Goal: Information Seeking & Learning: Compare options

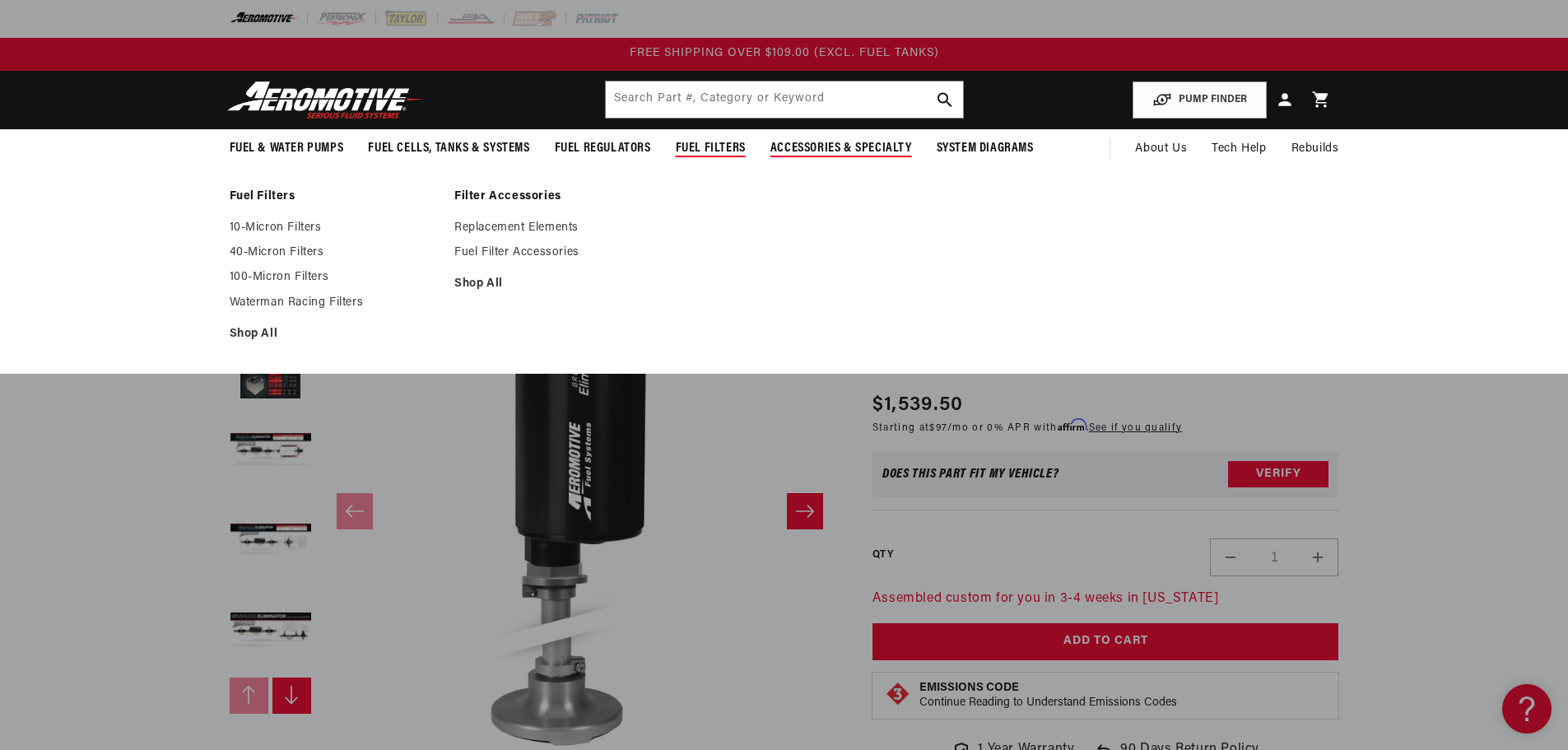
scroll to position [1, 0]
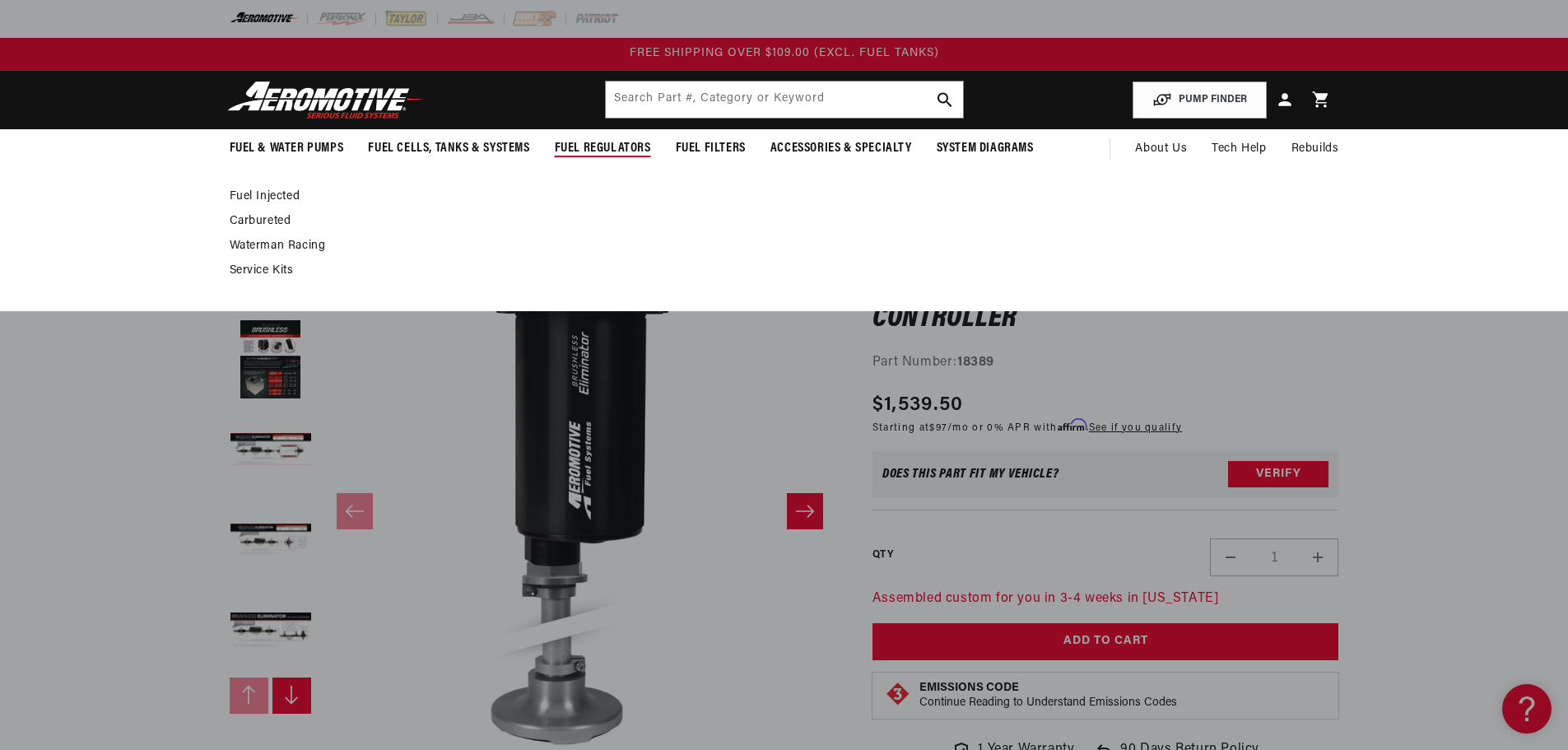
click at [613, 137] on summary "Fuel Regulators" at bounding box center [603, 148] width 121 height 39
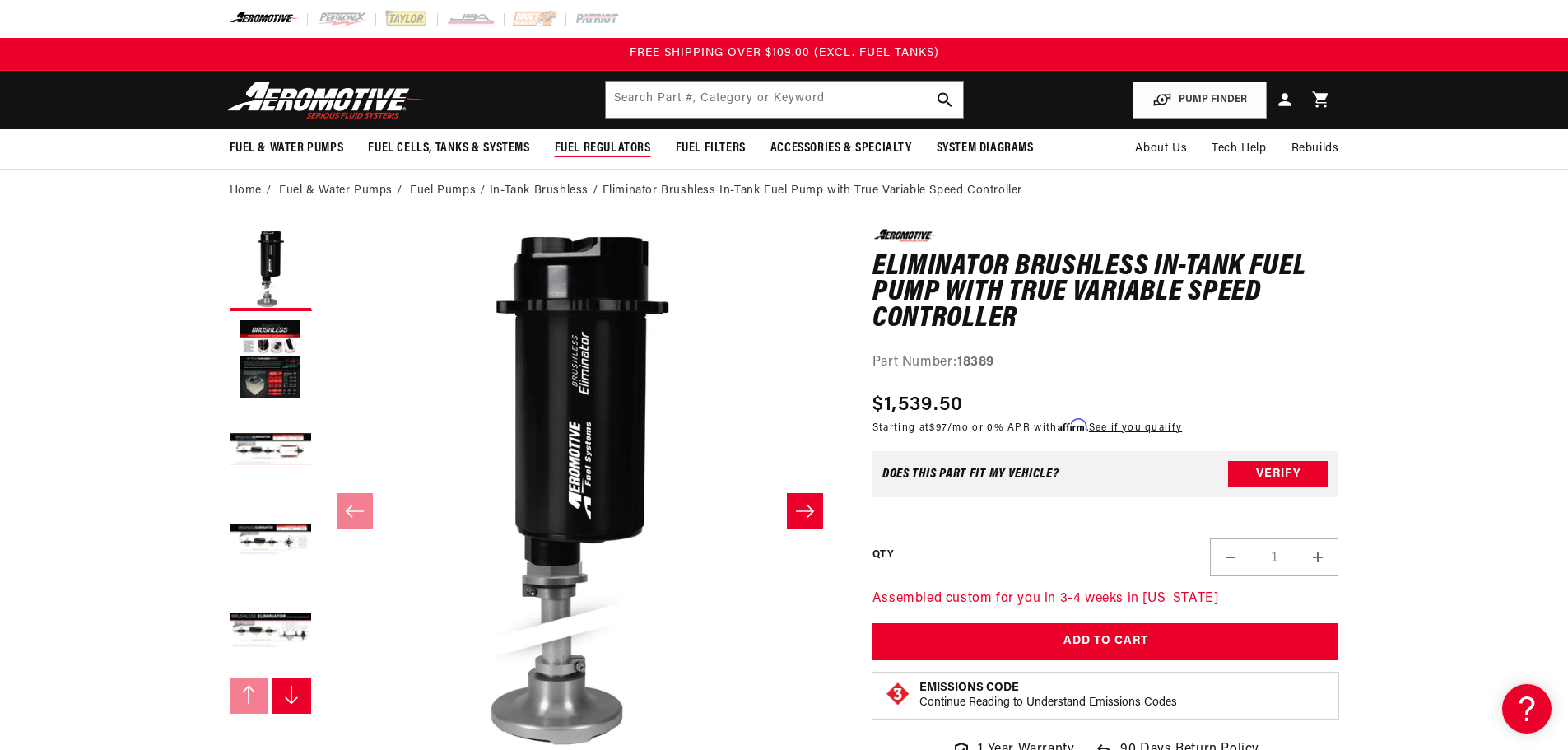
click at [619, 143] on span "Fuel Regulators" at bounding box center [603, 149] width 97 height 17
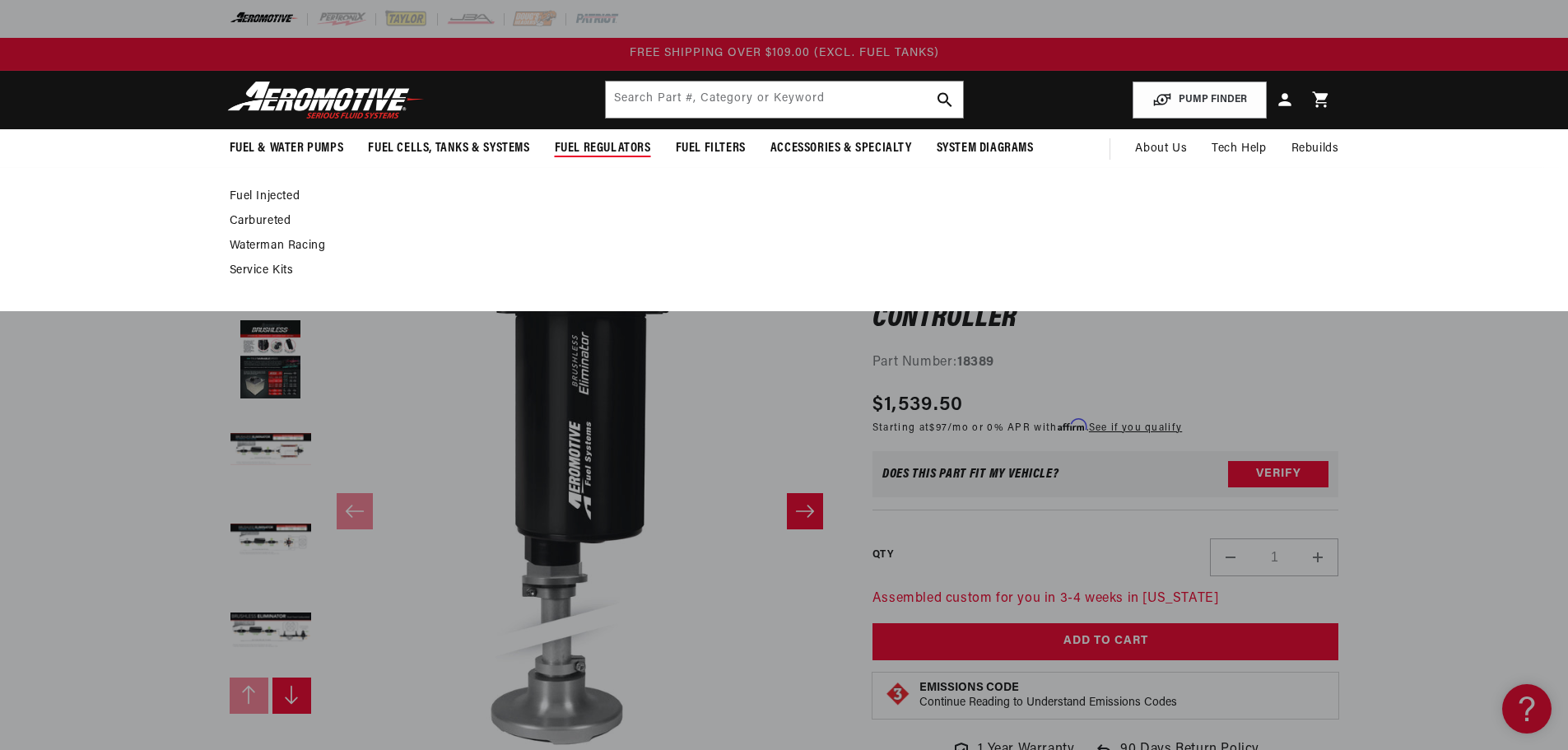
click at [276, 194] on link "Fuel Injected" at bounding box center [776, 197] width 1094 height 15
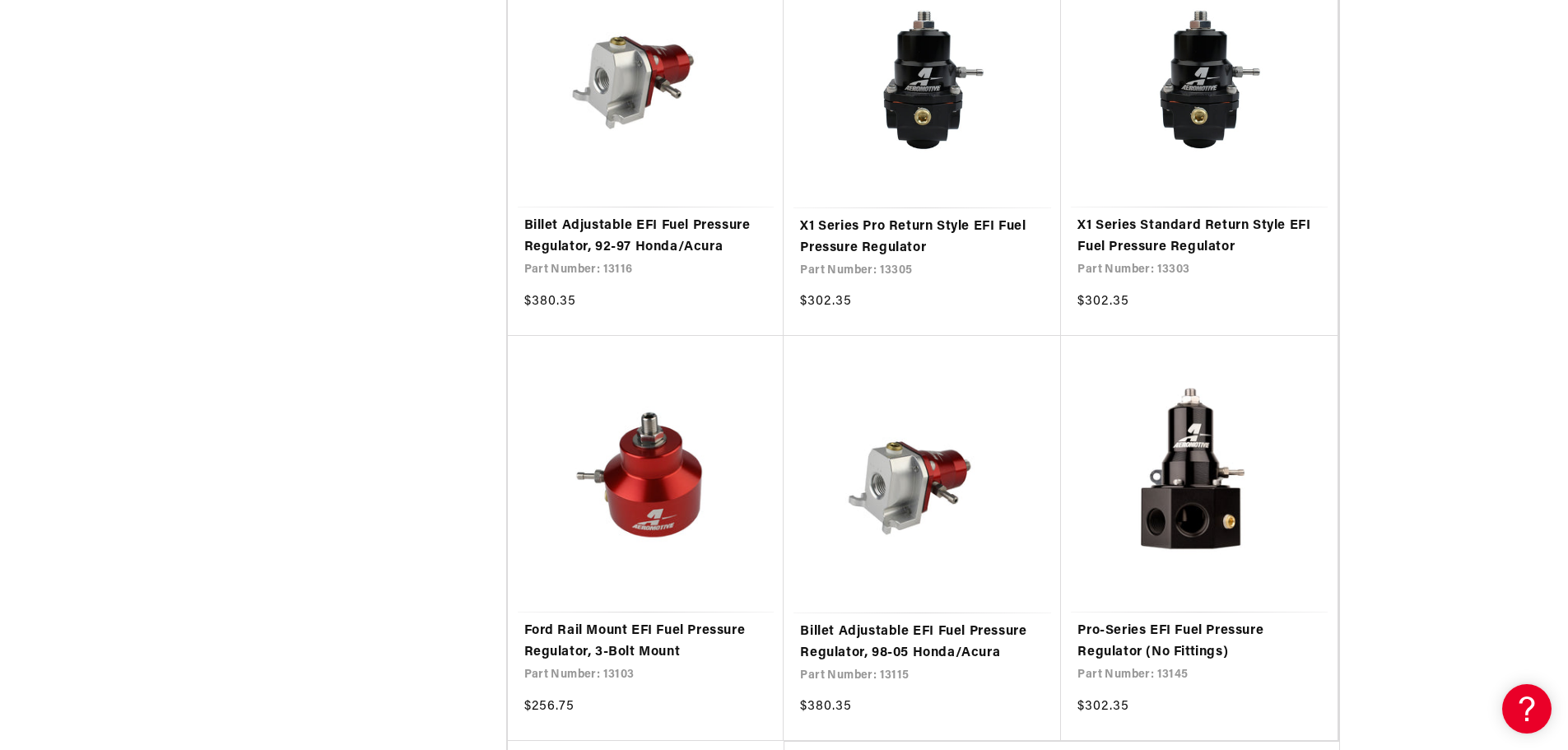
scroll to position [2963, 0]
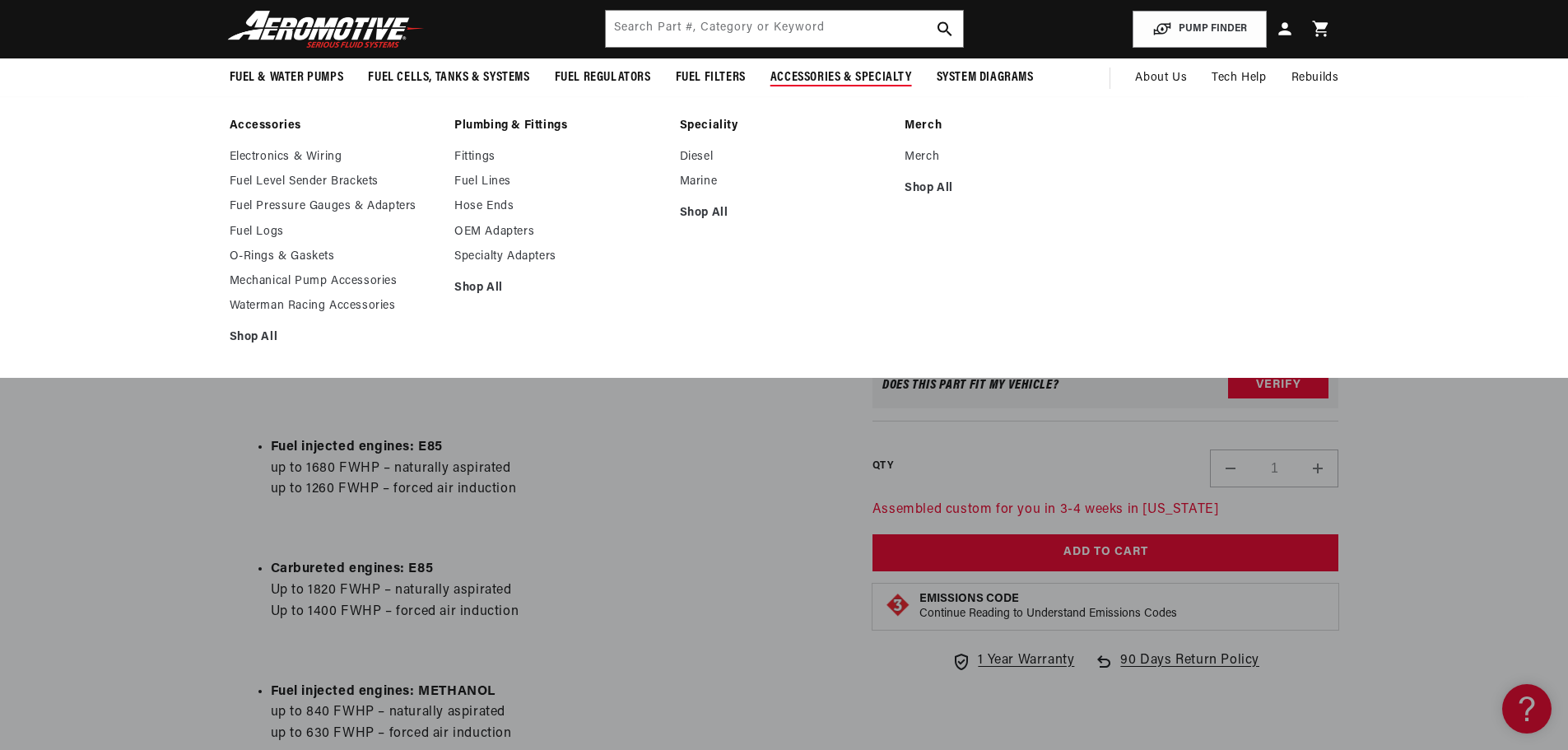
scroll to position [658, 0]
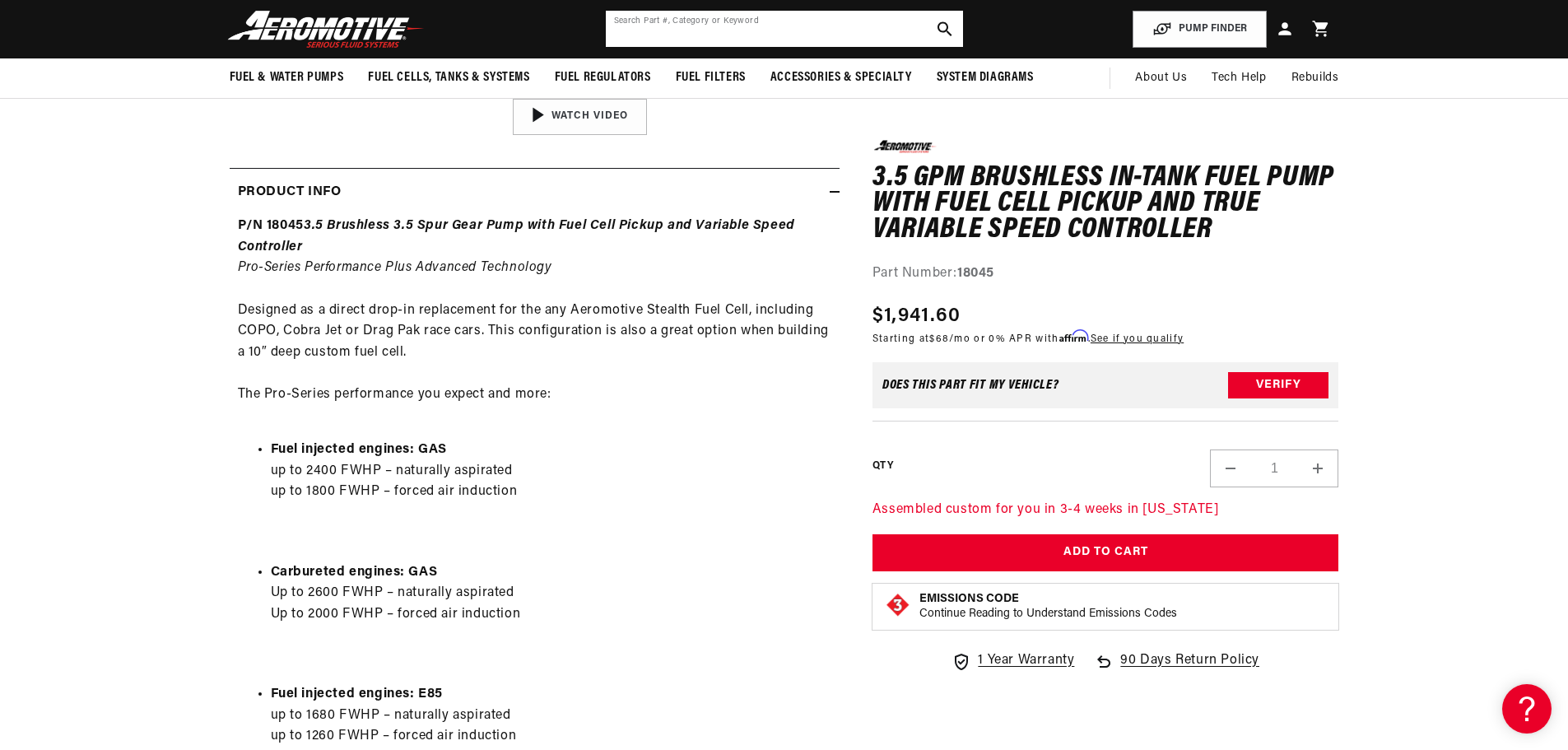
click at [708, 20] on input "text" at bounding box center [784, 28] width 358 height 36
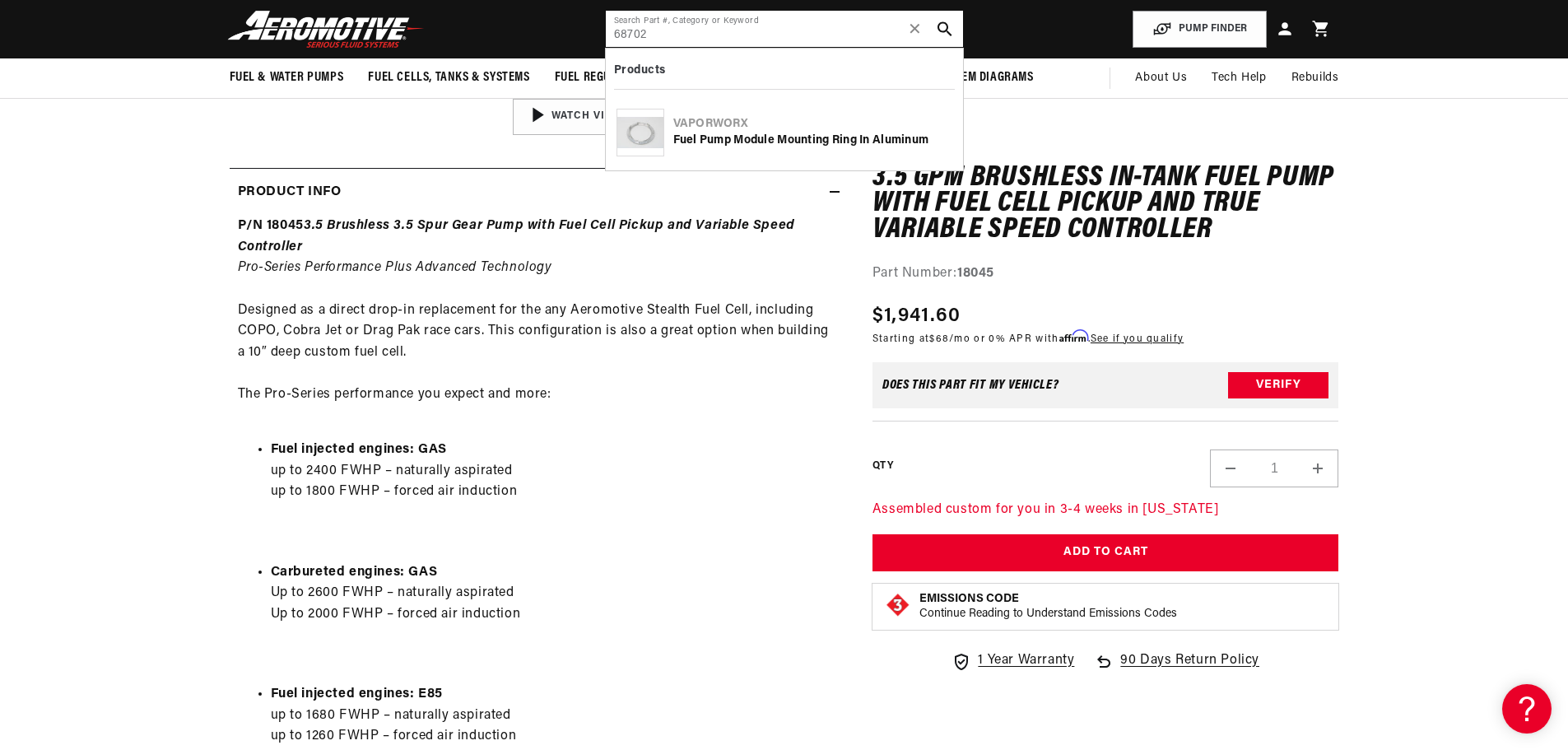
type input "68702"
click at [711, 117] on div "VaporWorx" at bounding box center [813, 123] width 279 height 16
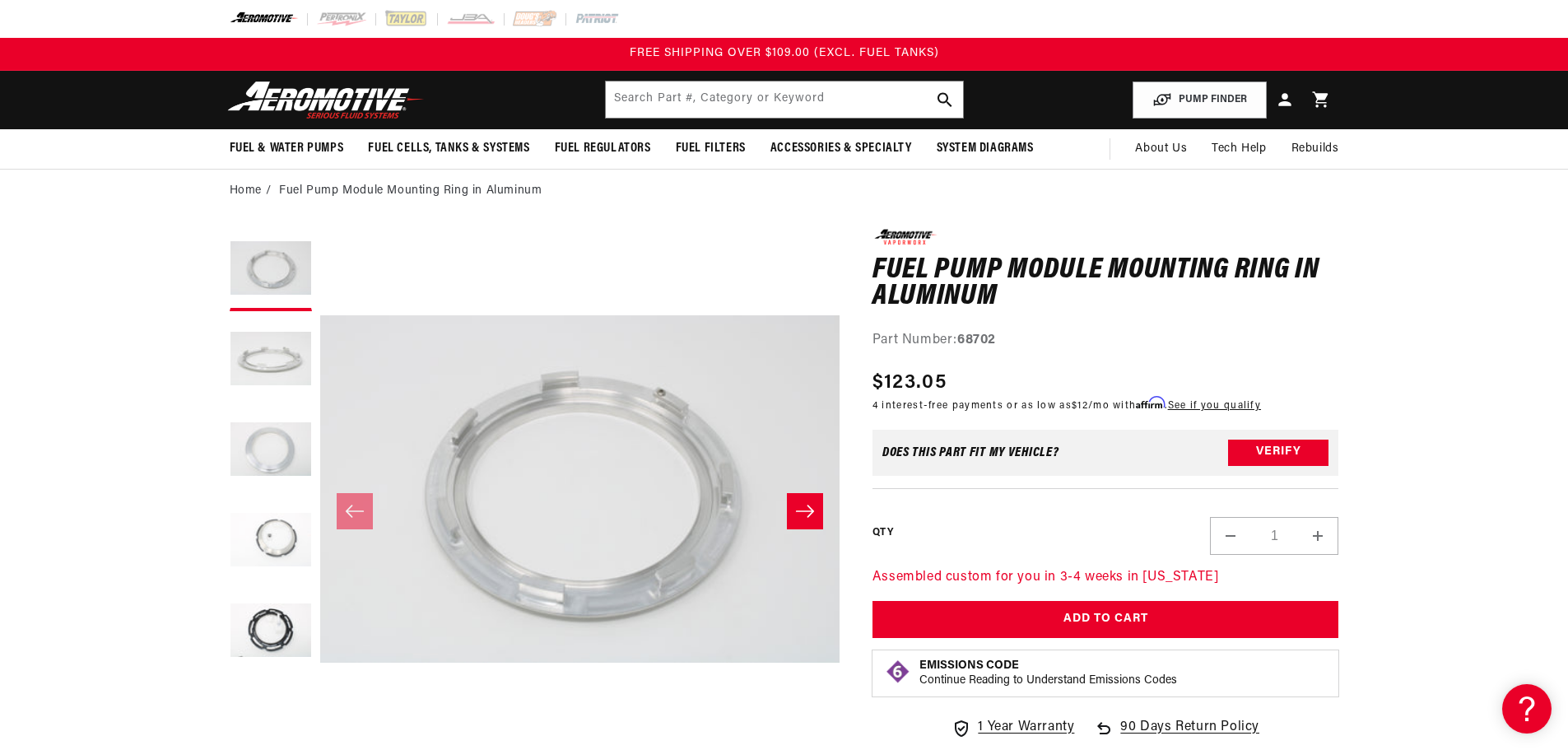
click at [272, 519] on button "Load image 4 in gallery view" at bounding box center [270, 541] width 83 height 82
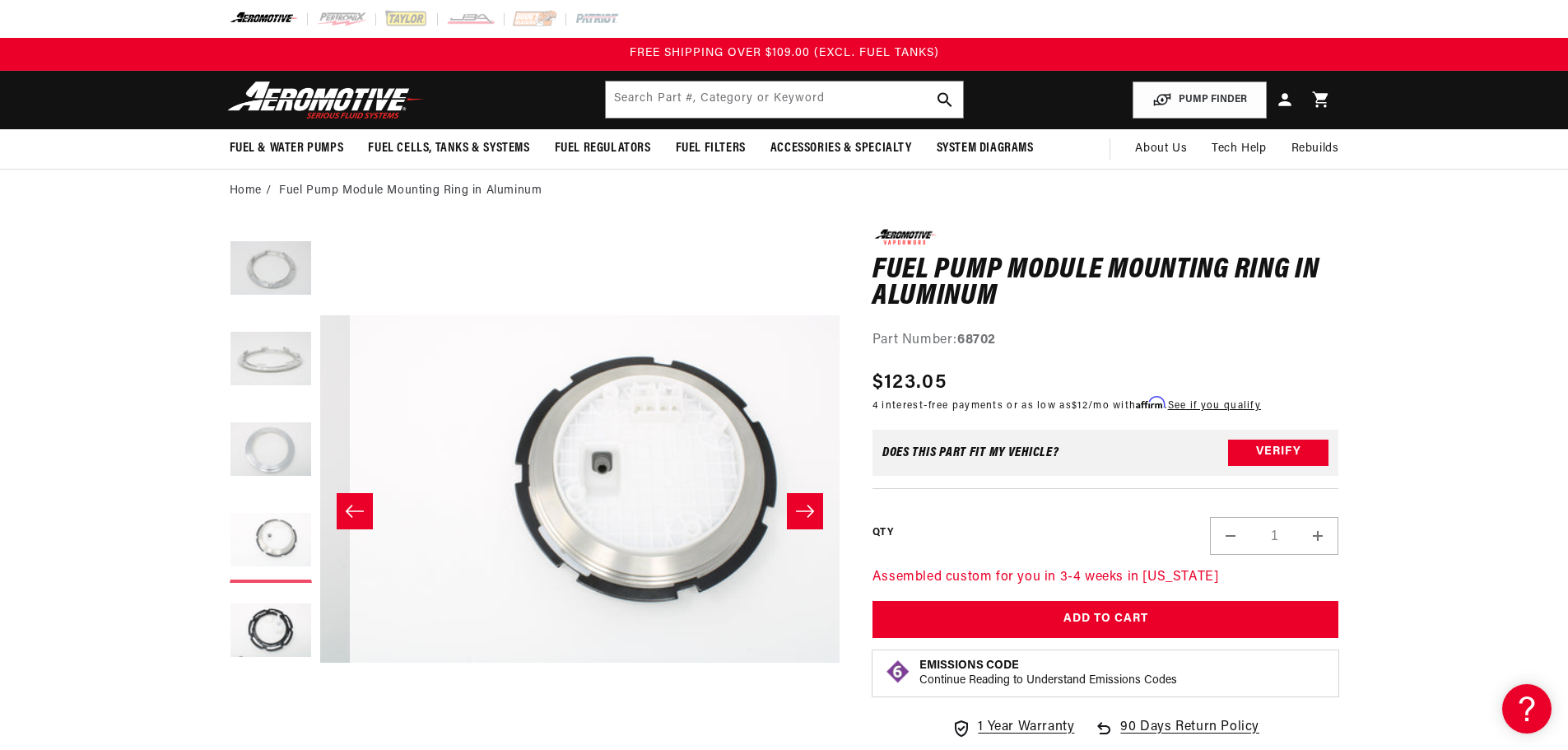
scroll to position [0, 1559]
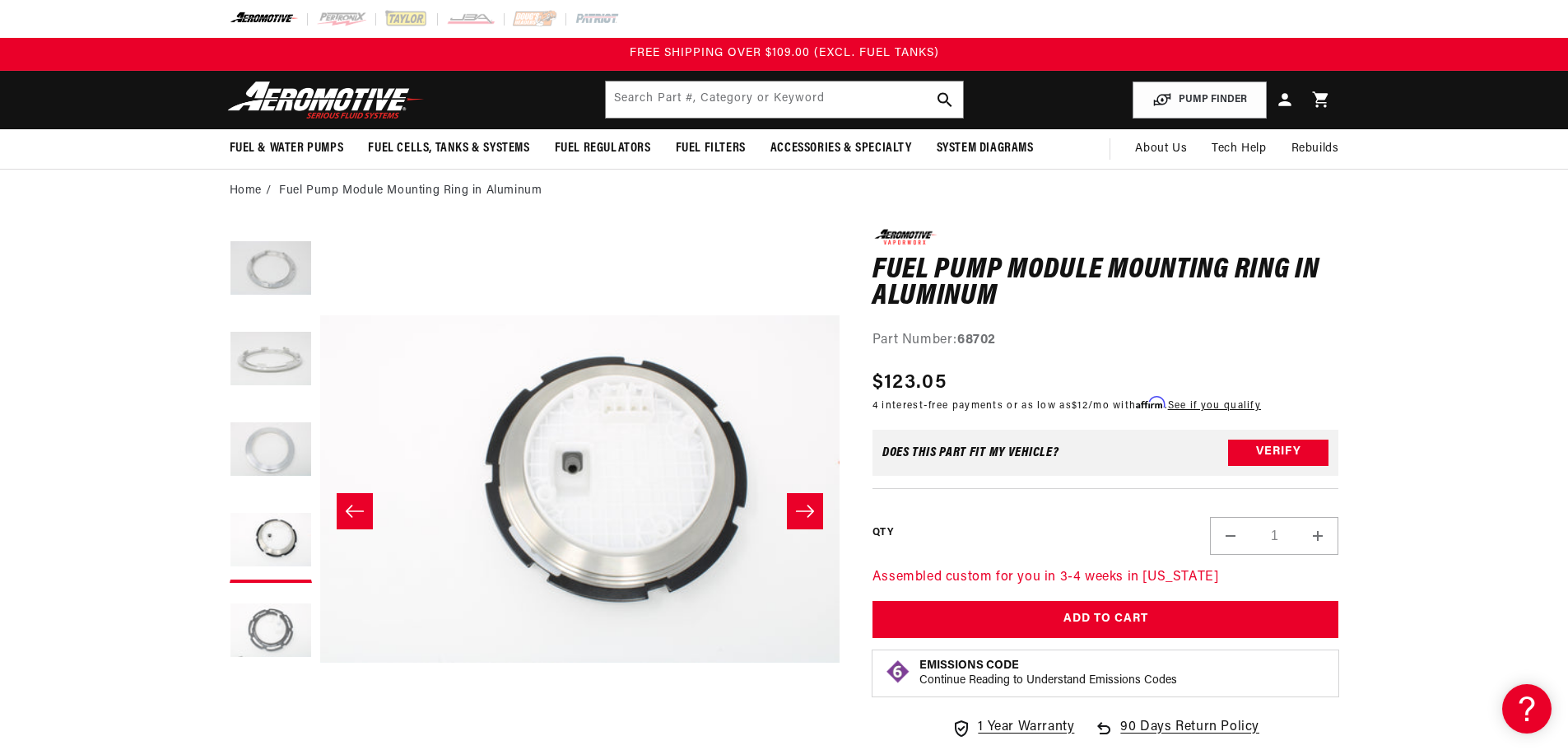
click at [258, 603] on button "Load image 5 in gallery view" at bounding box center [270, 631] width 83 height 82
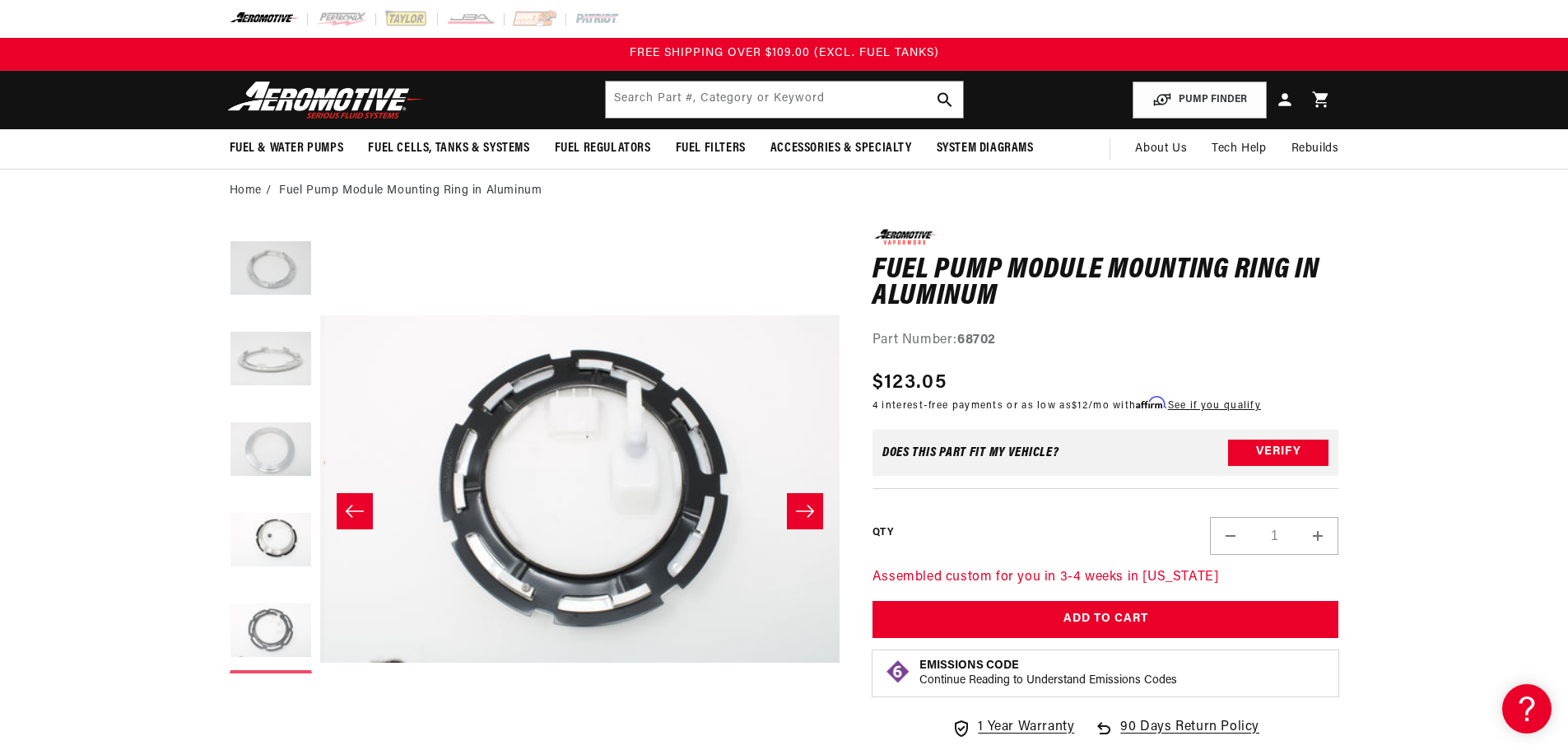
scroll to position [0, 2079]
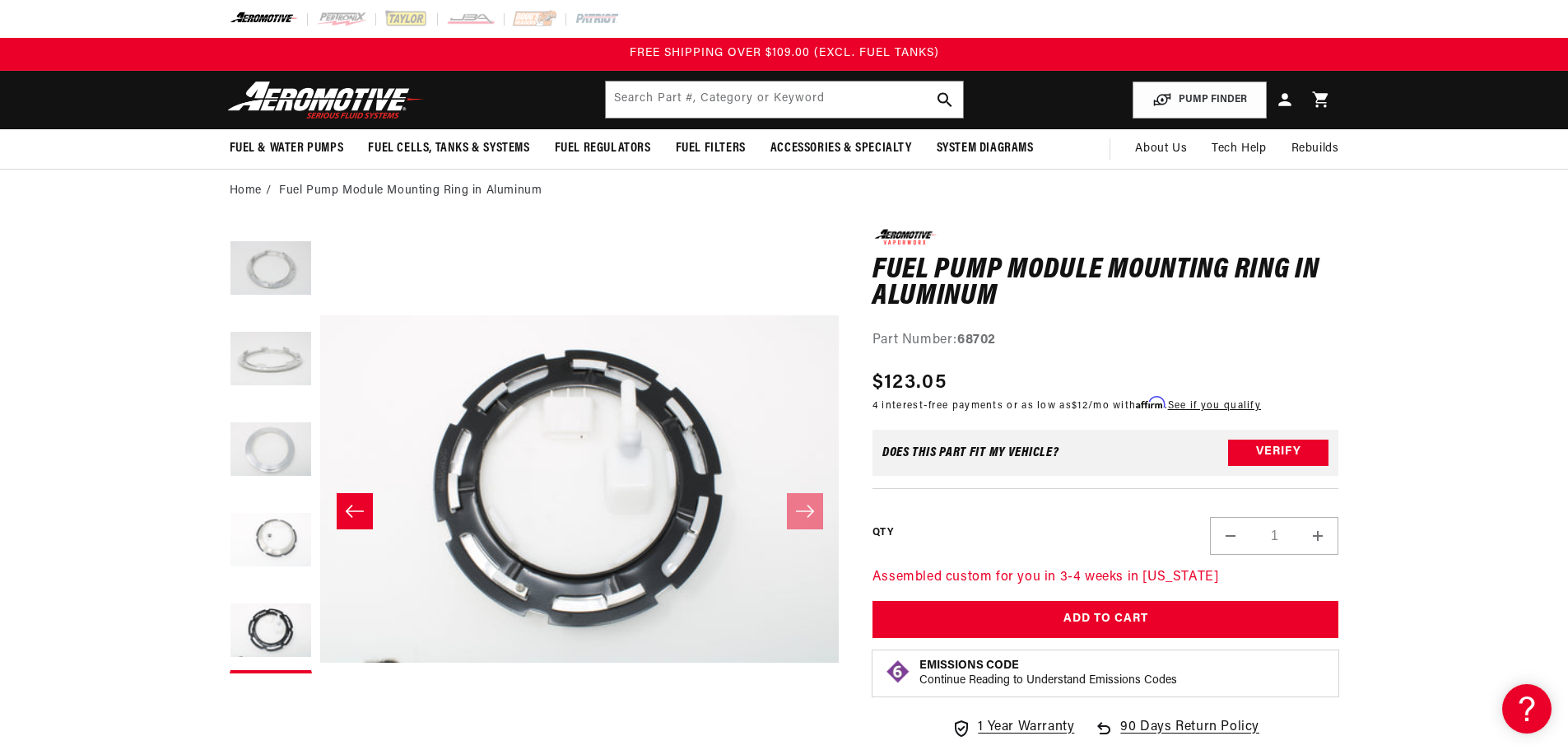
click at [277, 552] on button "Load image 4 in gallery view" at bounding box center [270, 541] width 83 height 82
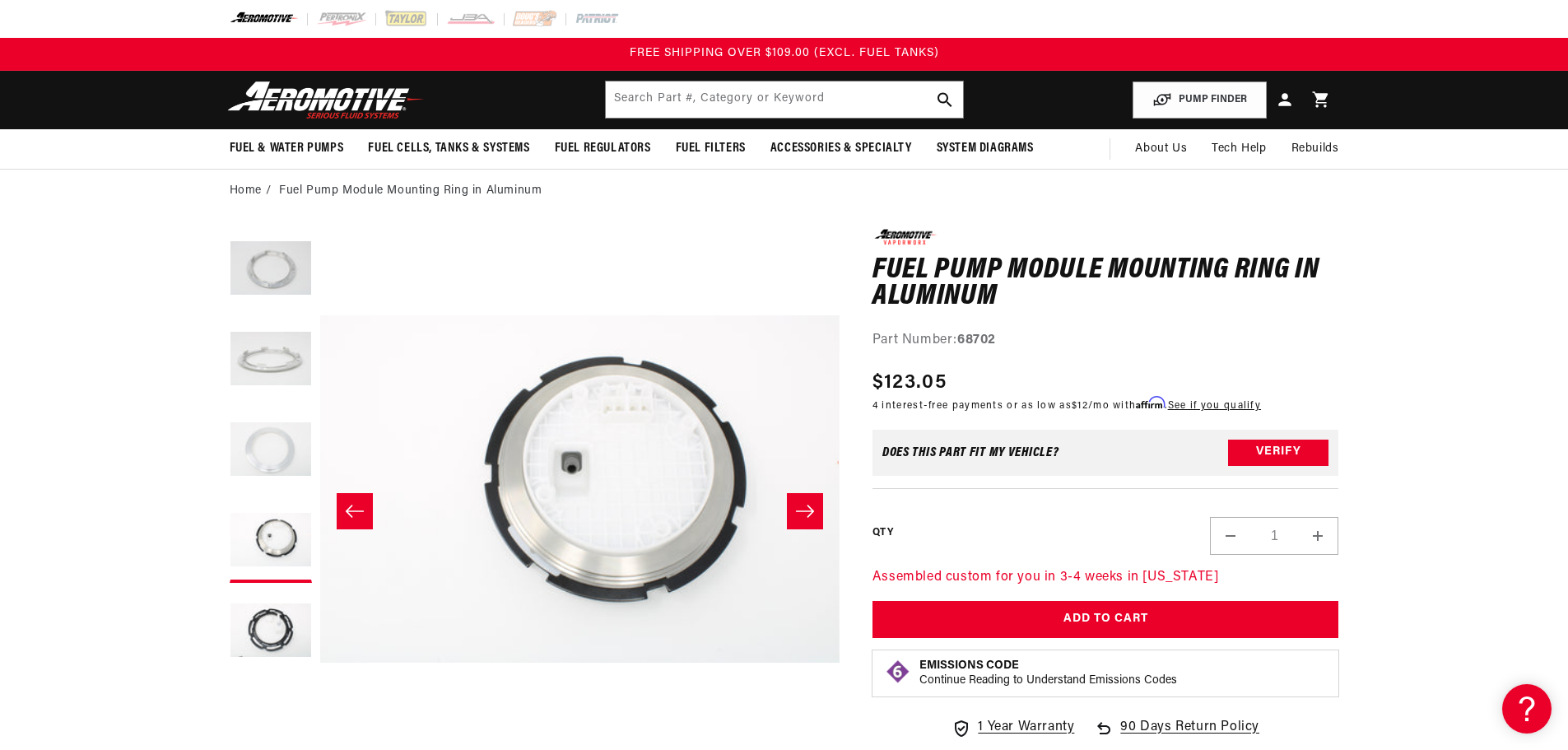
scroll to position [0, 1559]
click at [265, 462] on button "Load image 3 in gallery view" at bounding box center [270, 450] width 83 height 82
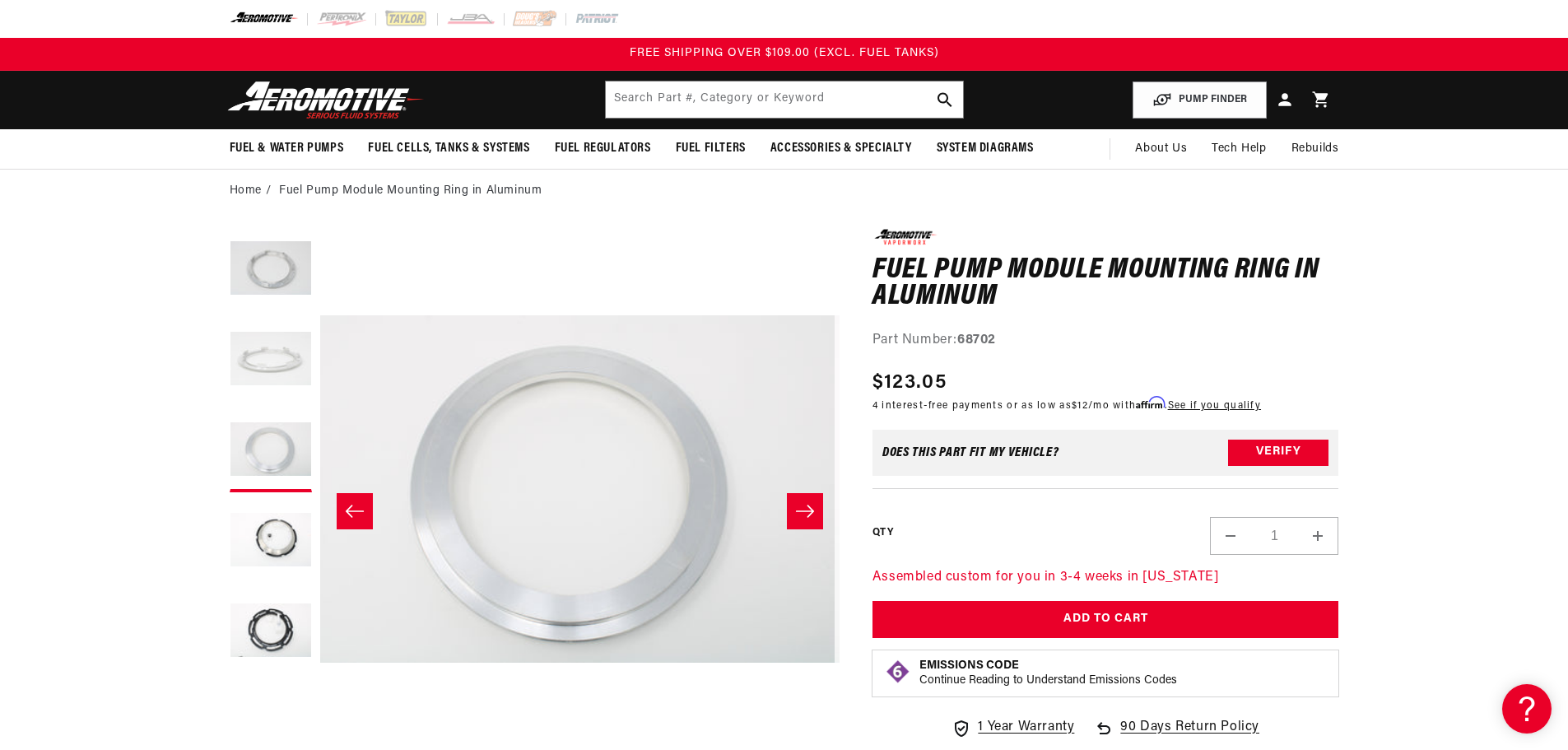
scroll to position [0, 1040]
click at [274, 379] on button "Load image 2 in gallery view" at bounding box center [270, 360] width 83 height 82
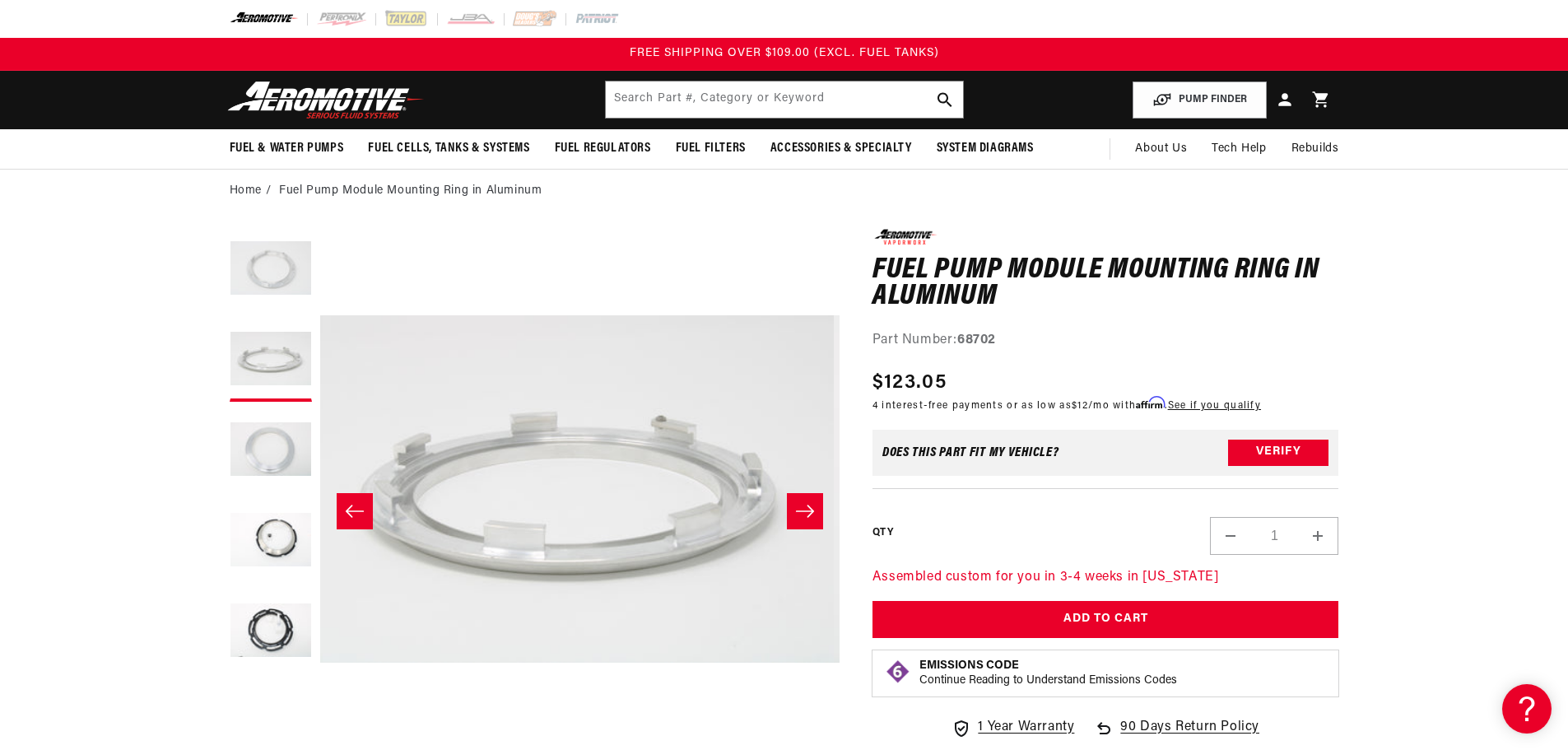
scroll to position [0, 520]
click at [286, 277] on button "Load image 1 in gallery view" at bounding box center [270, 269] width 83 height 82
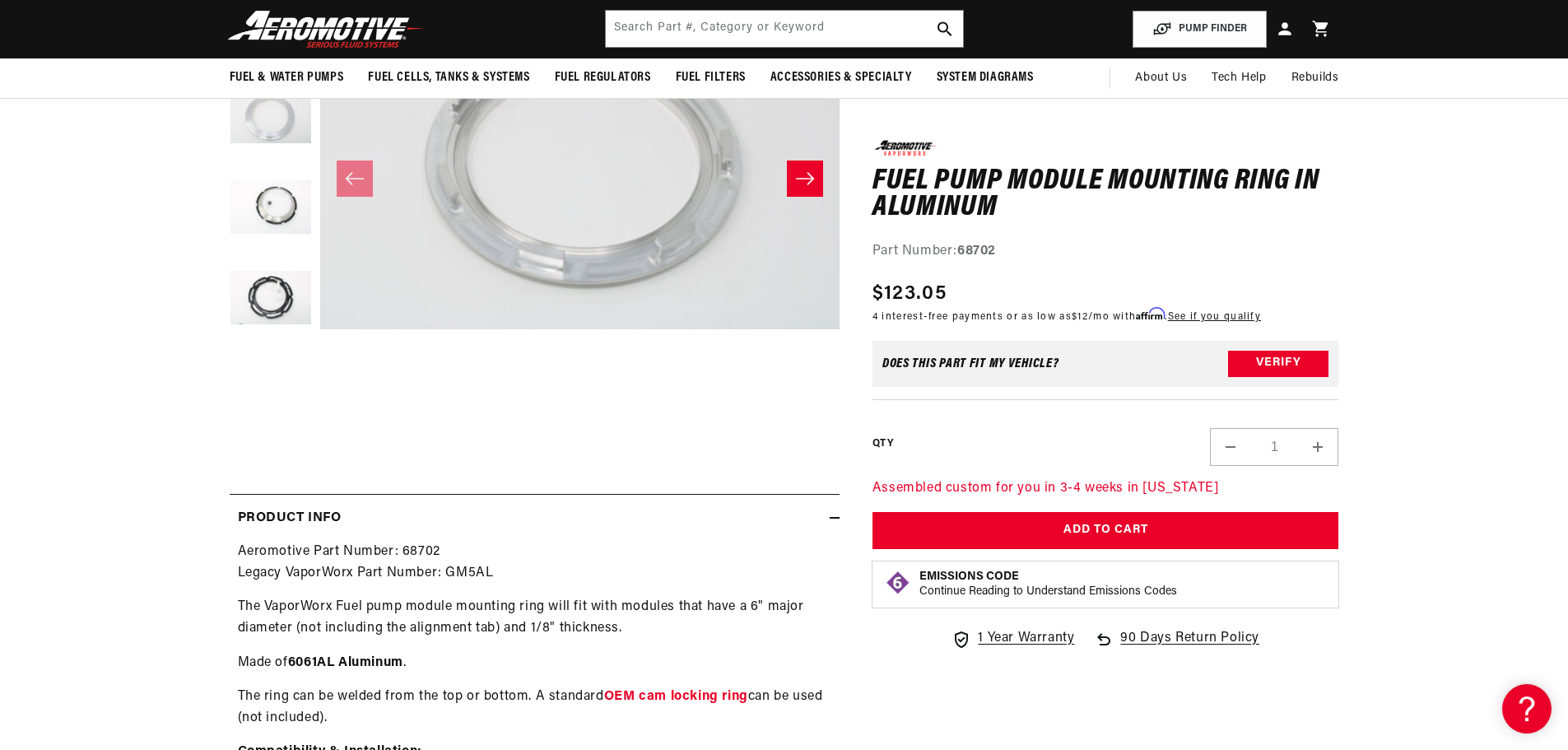
scroll to position [247, 0]
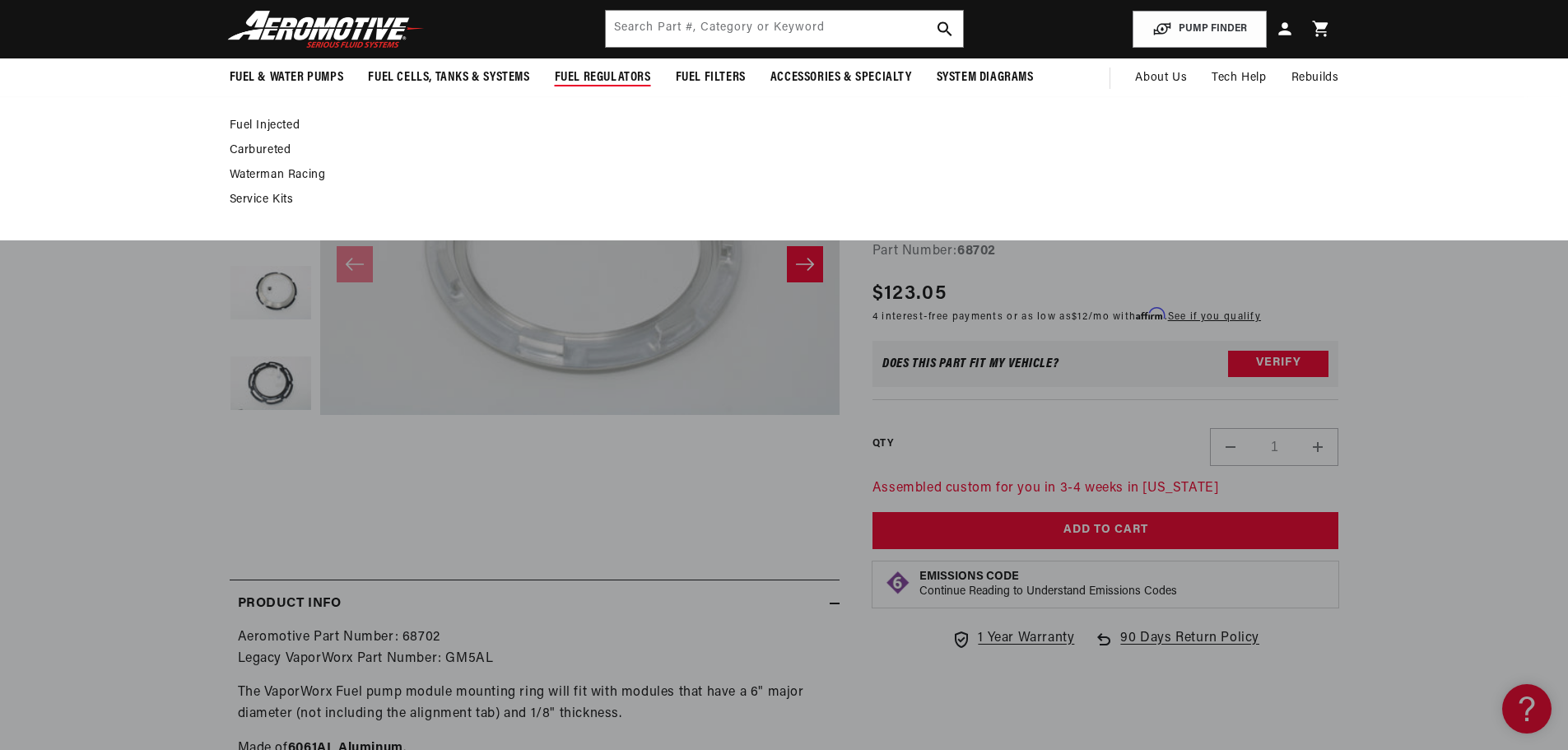
click at [260, 116] on div "Fuel Injected Carbureted" at bounding box center [784, 169] width 1568 height 144
click at [261, 122] on link "Fuel Injected" at bounding box center [776, 126] width 1094 height 15
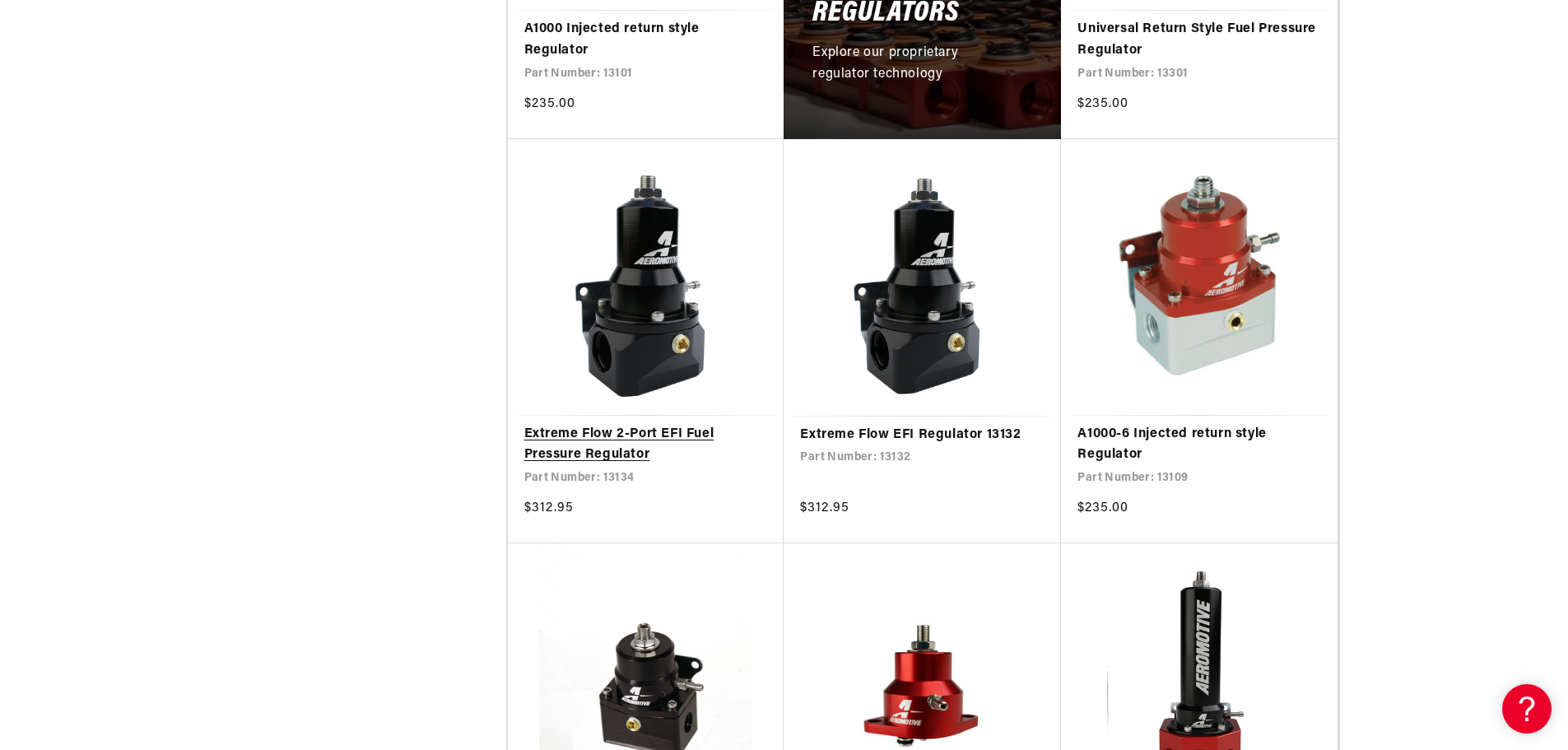
scroll to position [1152, 0]
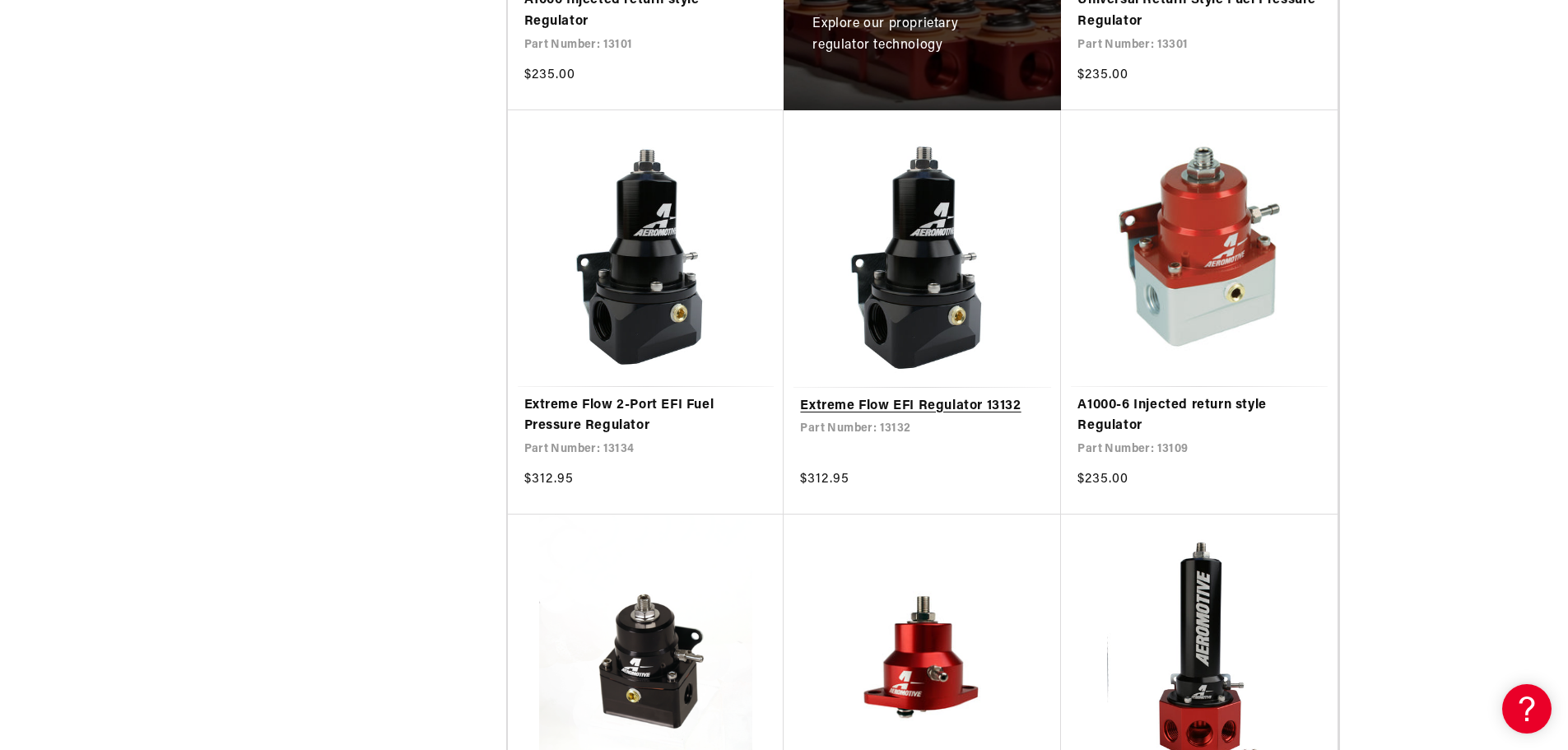
click at [970, 399] on link "Extreme Flow EFI Regulator 13132" at bounding box center [923, 406] width 245 height 22
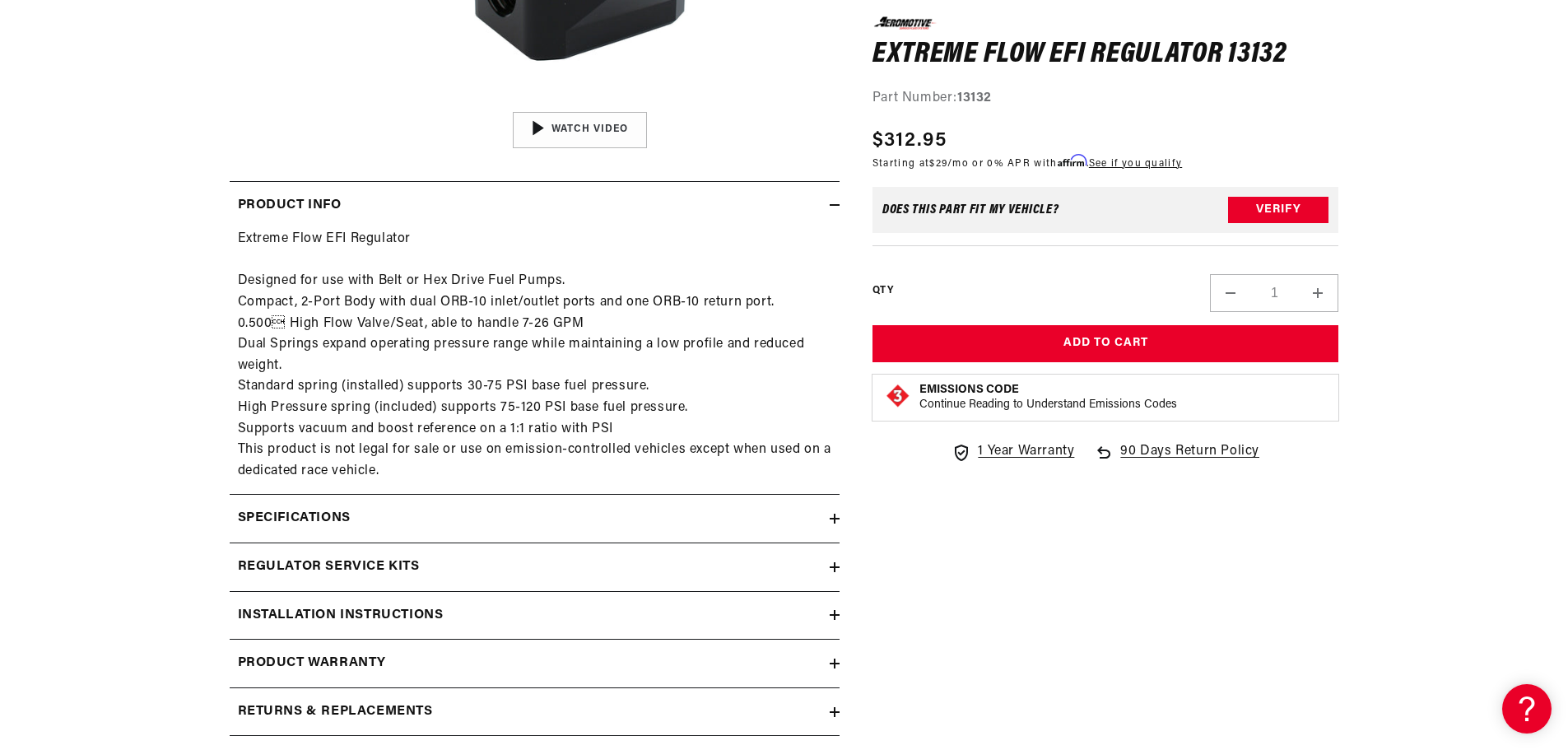
scroll to position [658, 0]
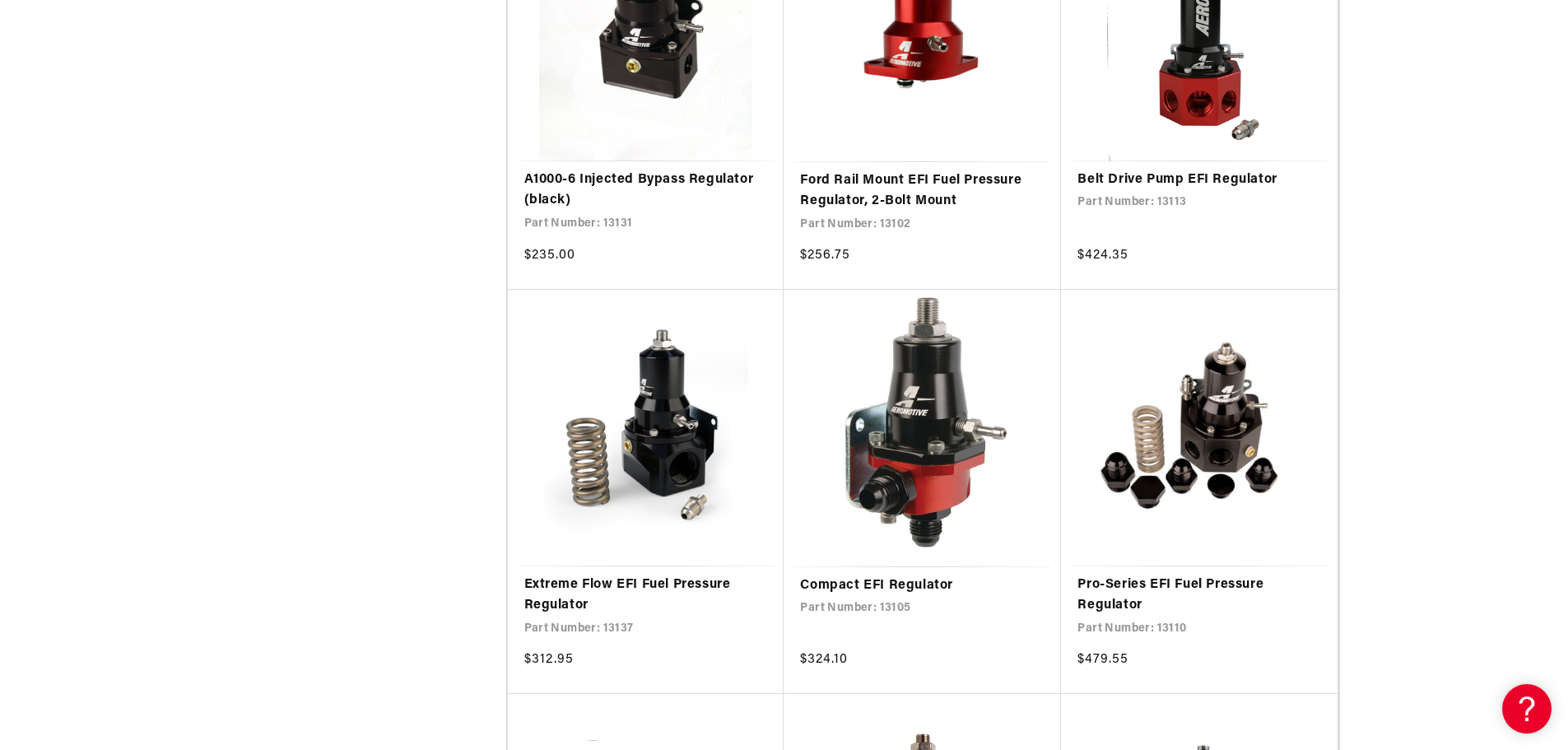
scroll to position [1810, 0]
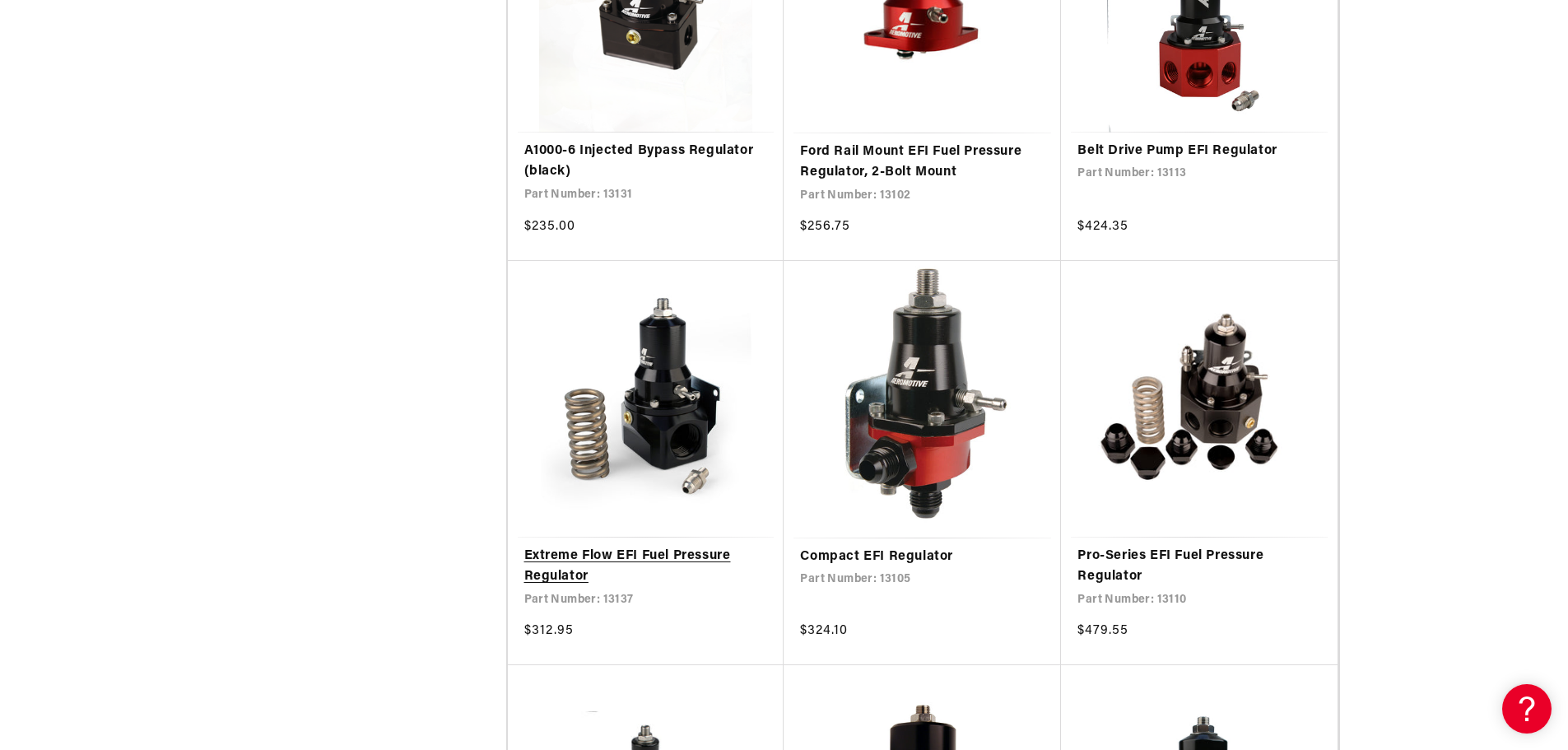
click at [636, 551] on link "Extreme Flow EFI Fuel Pressure Regulator" at bounding box center [646, 566] width 244 height 42
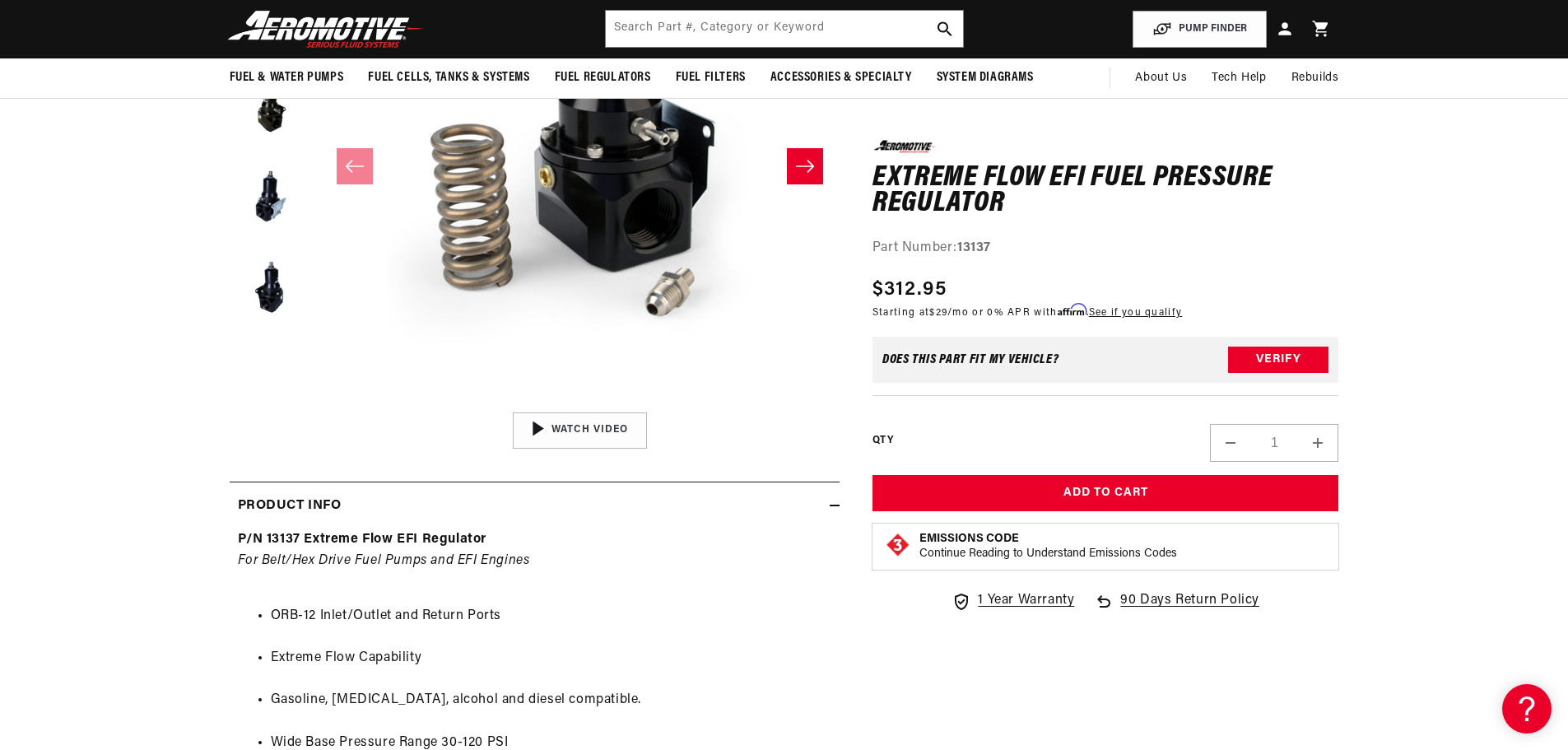
scroll to position [165, 0]
